Goal: Transaction & Acquisition: Purchase product/service

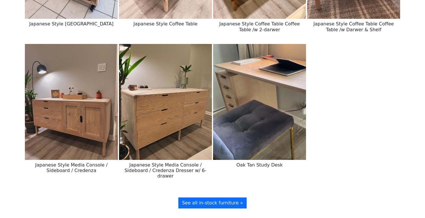
scroll to position [640, 0]
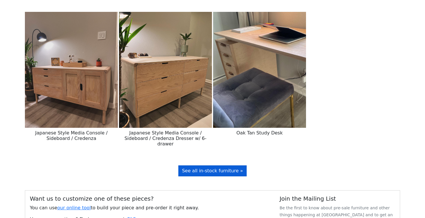
click at [237, 168] on span "See all in-stock furniture »" at bounding box center [212, 171] width 61 height 6
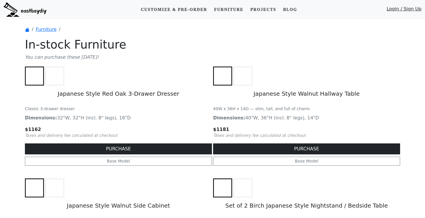
scroll to position [124, 0]
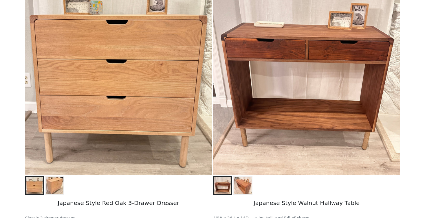
click at [246, 189] on img at bounding box center [242, 185] width 17 height 17
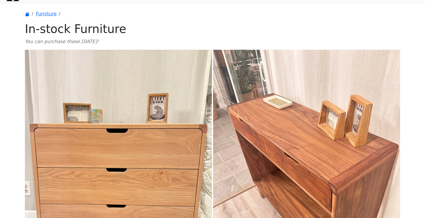
scroll to position [0, 0]
